Goal: Find specific page/section: Find specific page/section

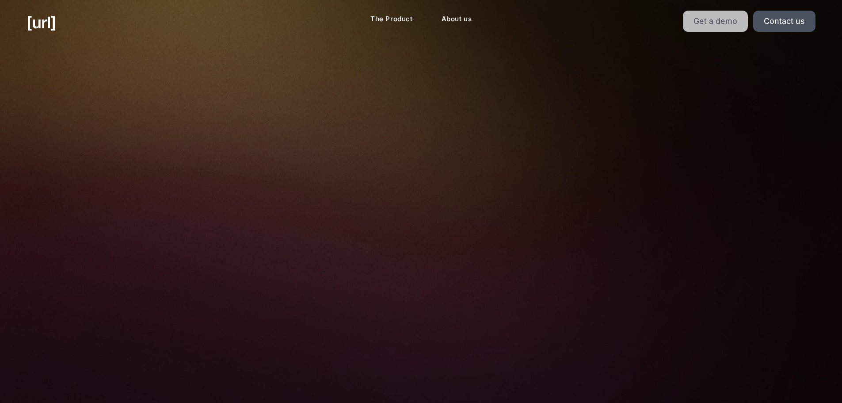
click at [710, 26] on link "Get a demo" at bounding box center [715, 21] width 65 height 21
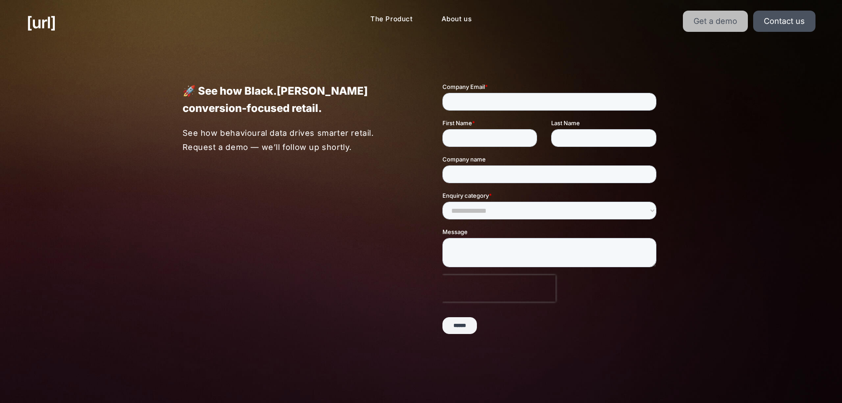
click at [722, 17] on link "Get a demo" at bounding box center [715, 21] width 65 height 21
click at [724, 17] on link "Get a demo" at bounding box center [715, 21] width 65 height 21
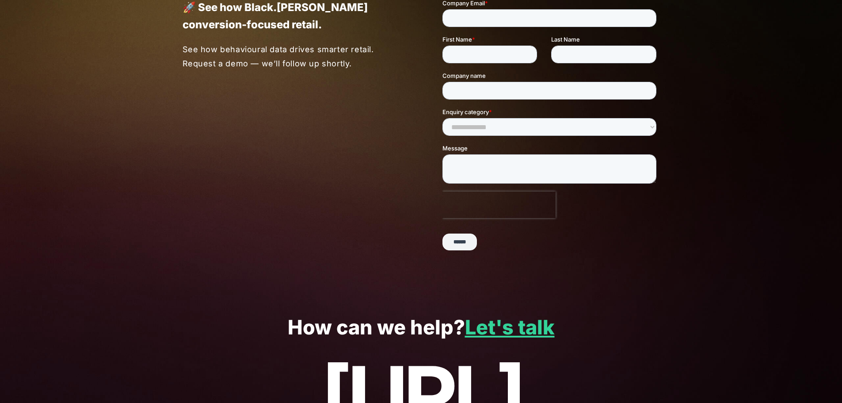
scroll to position [88, 0]
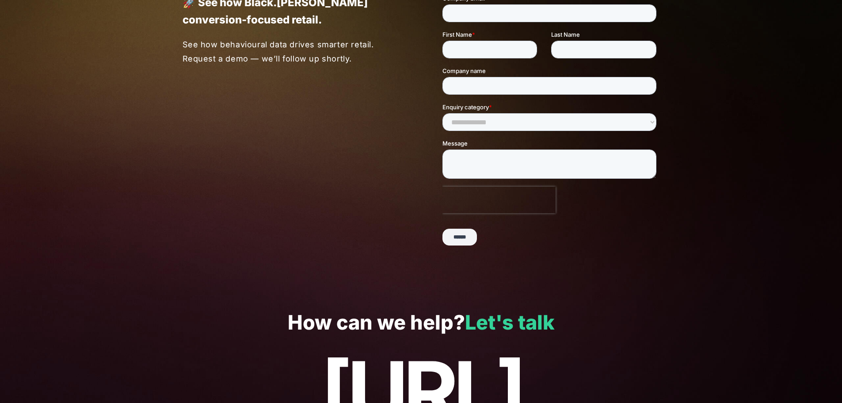
click at [543, 330] on link "Let's talk" at bounding box center [510, 322] width 90 height 24
click at [535, 321] on link "Let's talk" at bounding box center [510, 322] width 90 height 24
